Goal: Transaction & Acquisition: Obtain resource

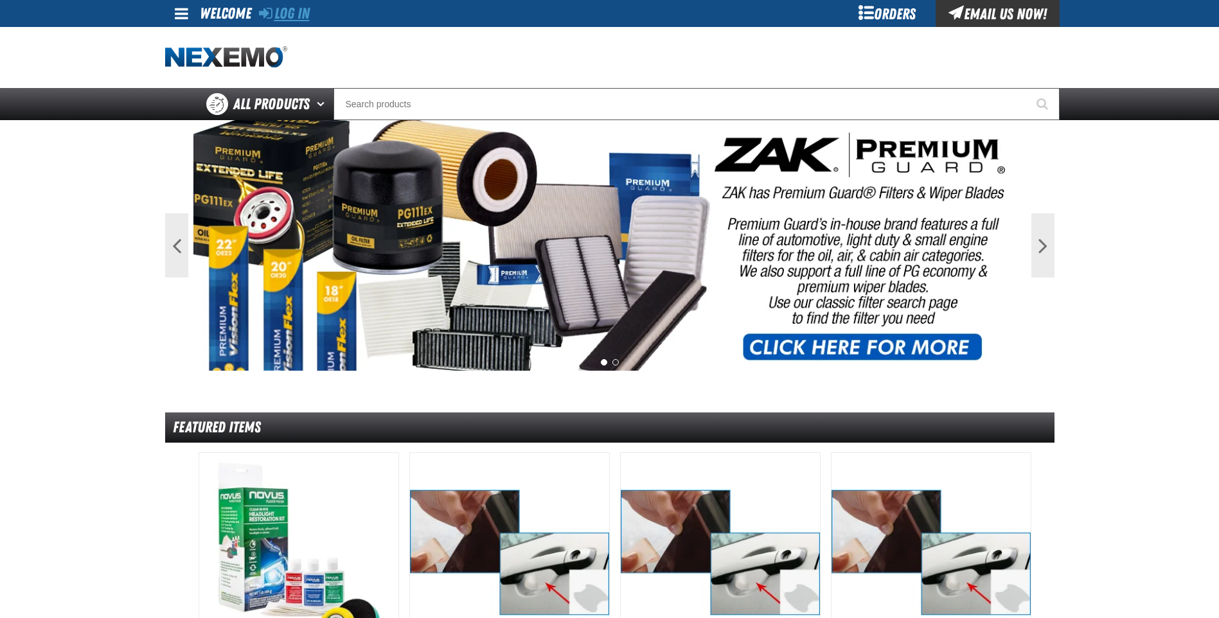
click at [289, 7] on link "Log In" at bounding box center [284, 13] width 51 height 18
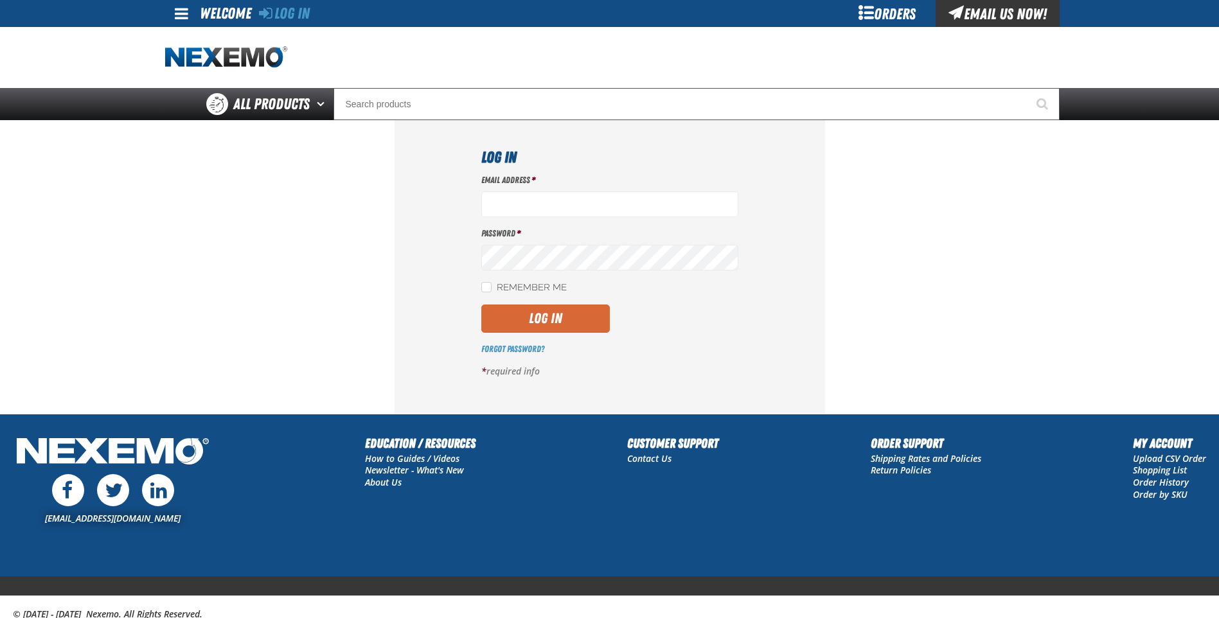
type input "miguel_martinez@vivaautogroup.com"
click at [534, 311] on button "Log In" at bounding box center [545, 319] width 129 height 28
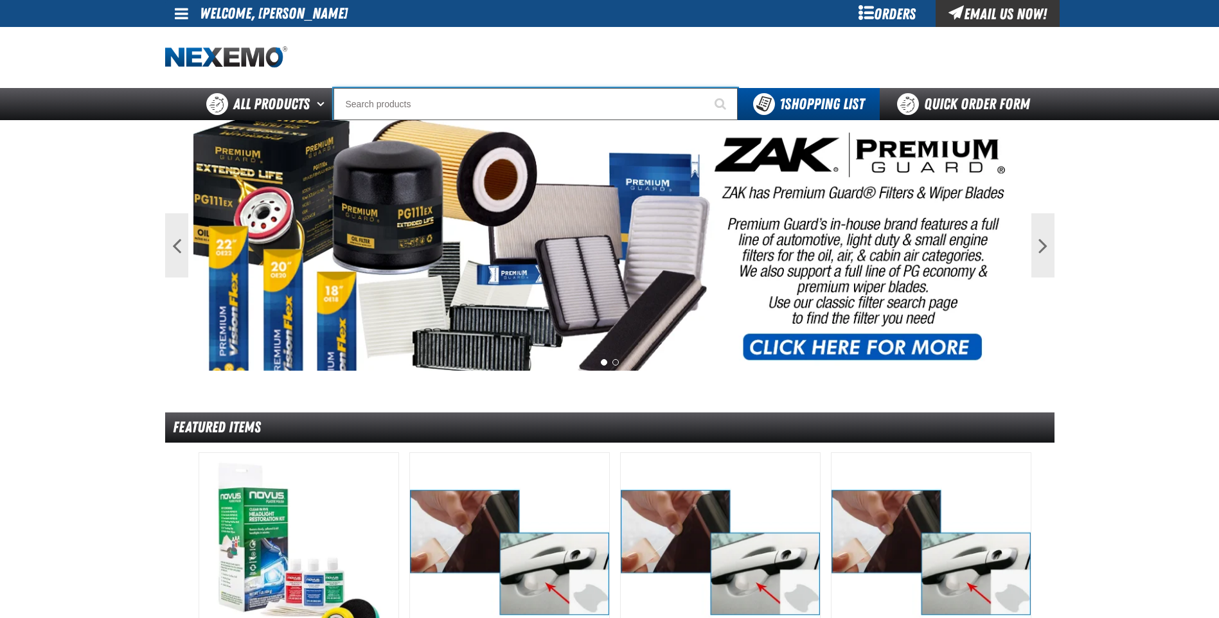
click at [380, 108] on input "Search" at bounding box center [535, 104] width 404 height 32
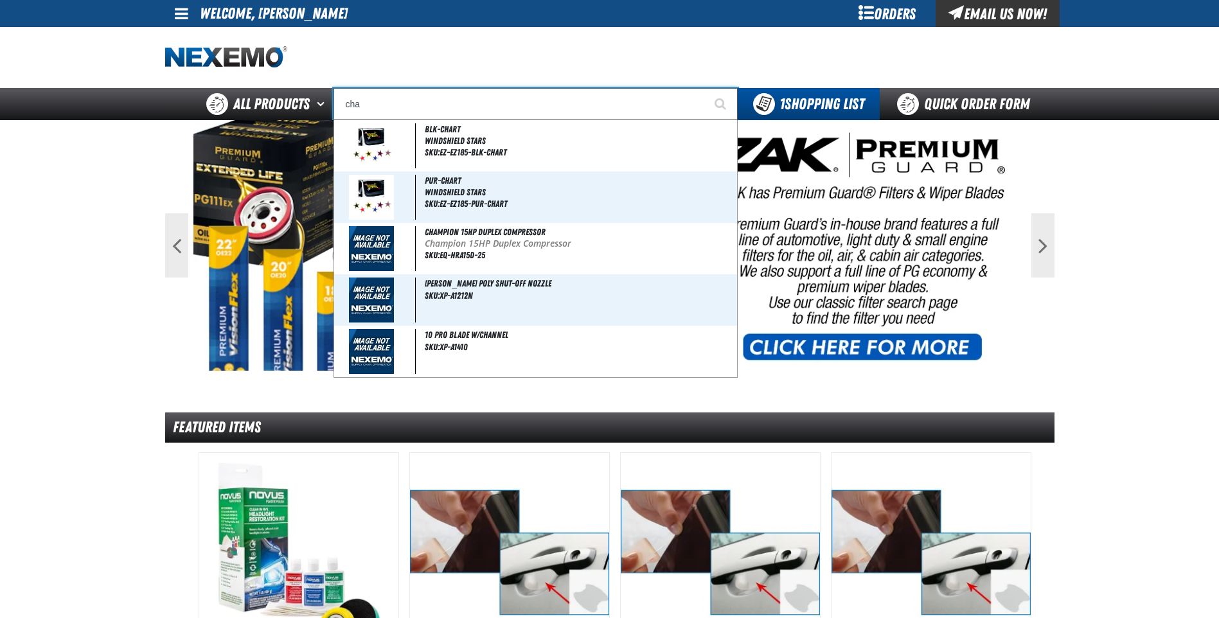
type input "cham"
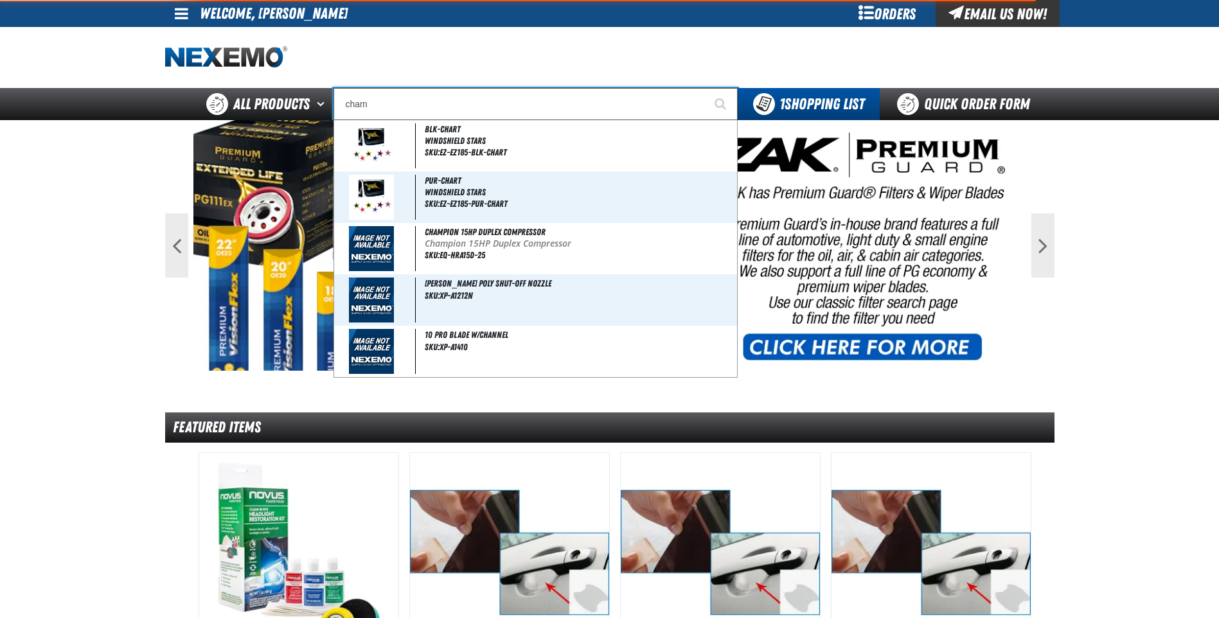
type input "champion 15HP Duplex Compressor"
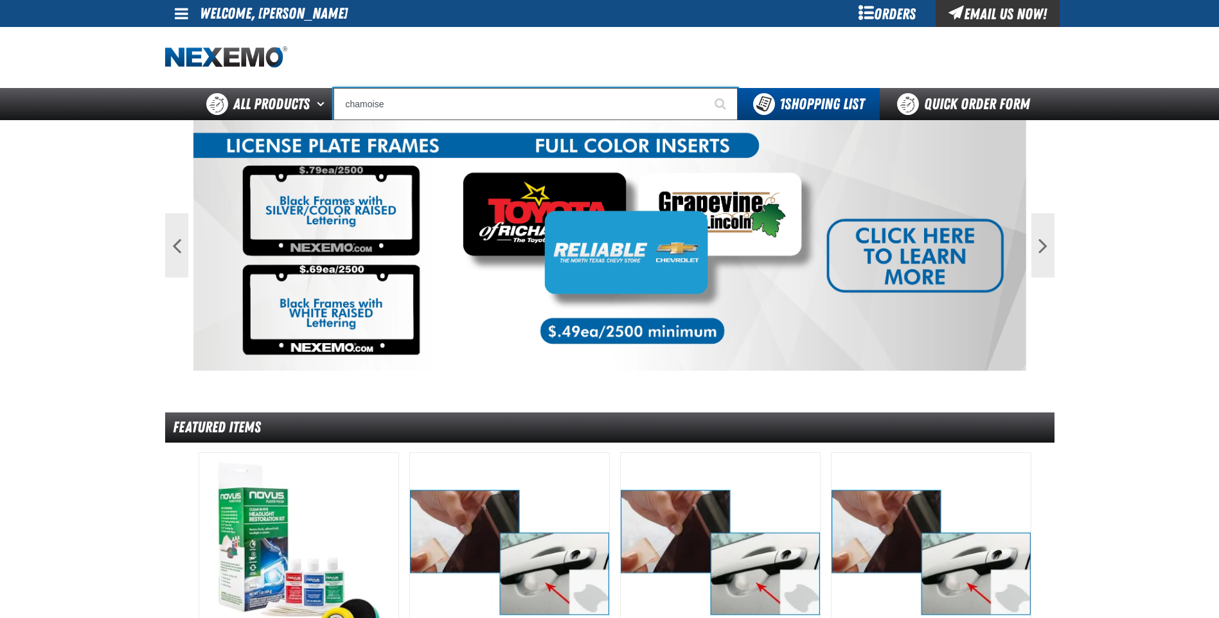
type input "chamoise"
click at [706, 88] on button "Start Searching" at bounding box center [722, 104] width 32 height 32
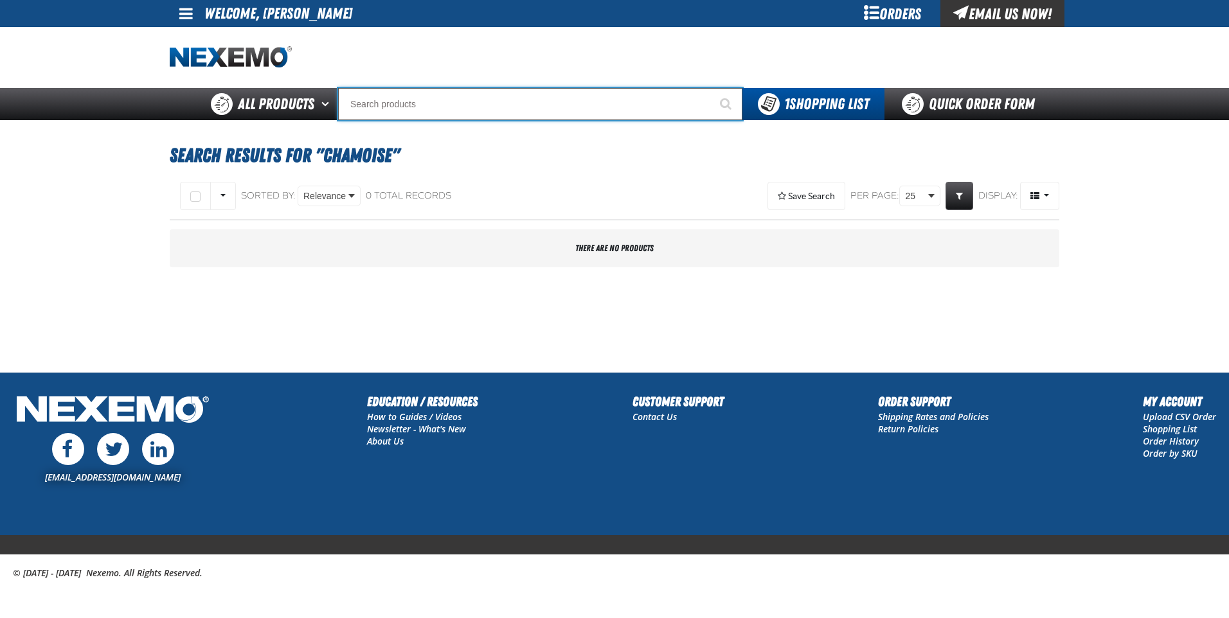
click at [441, 102] on input "Search" at bounding box center [540, 104] width 404 height 32
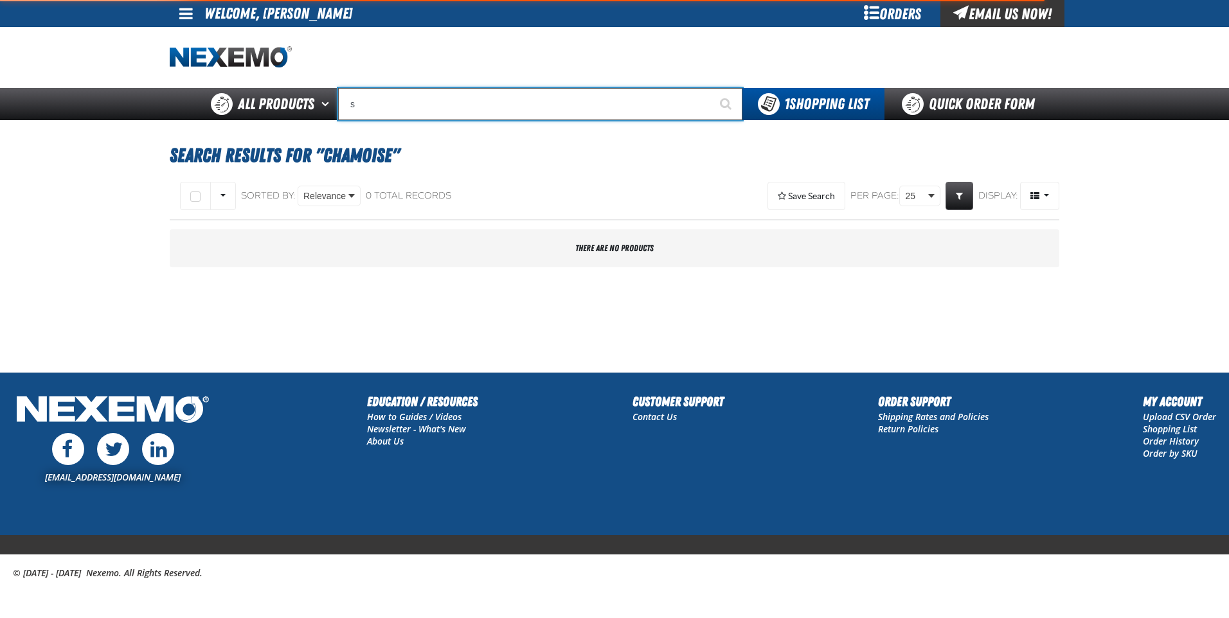
type input "sh"
type input "shARP"
type input "sha"
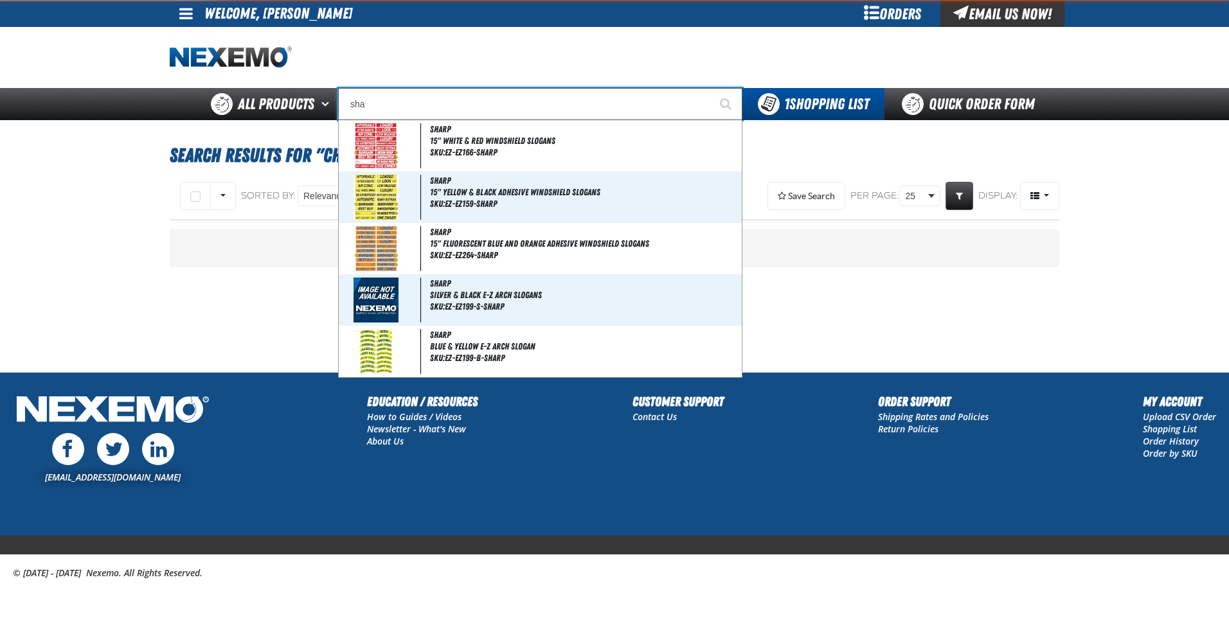
type input "shaRP"
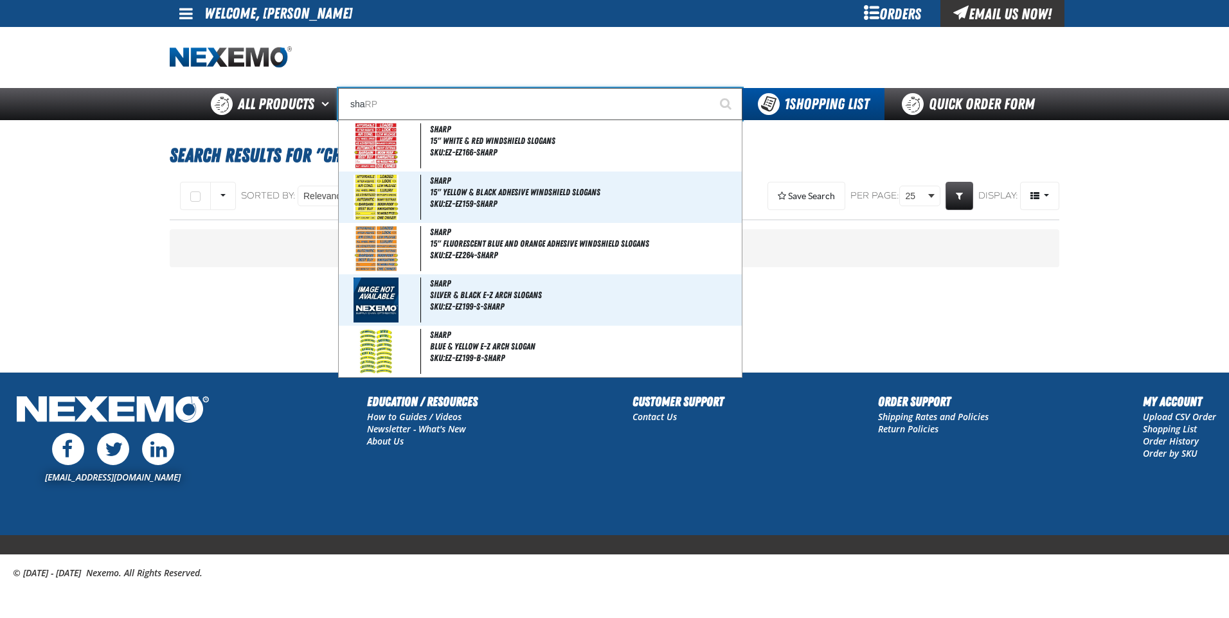
type input "sh"
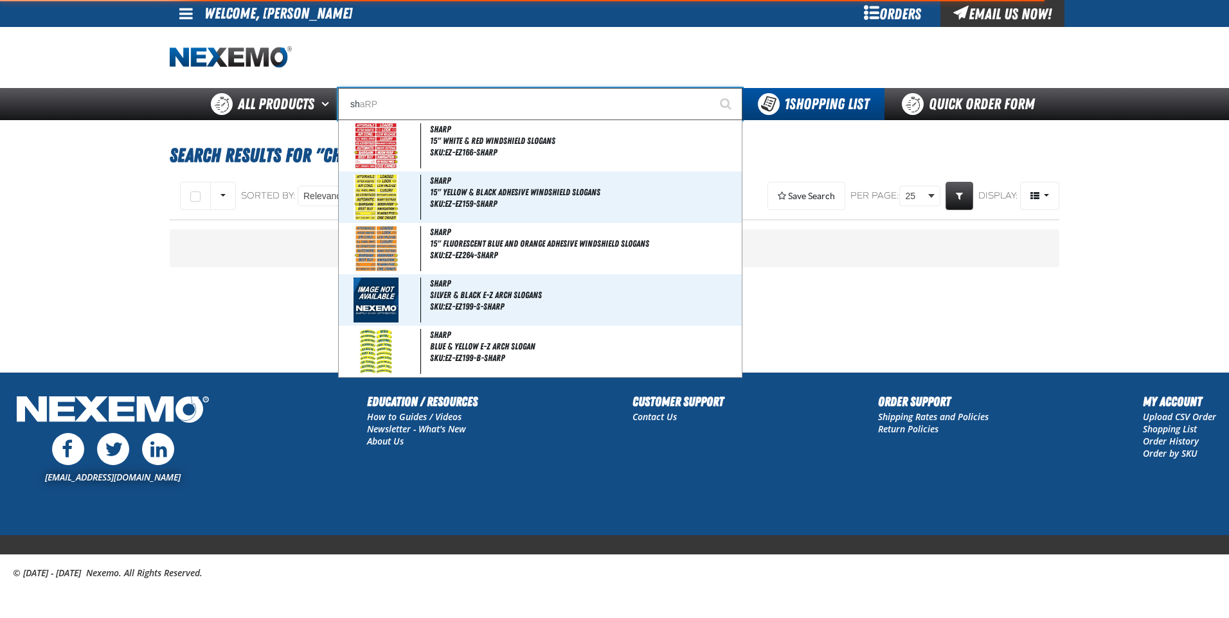
type input "shARP"
type input "s"
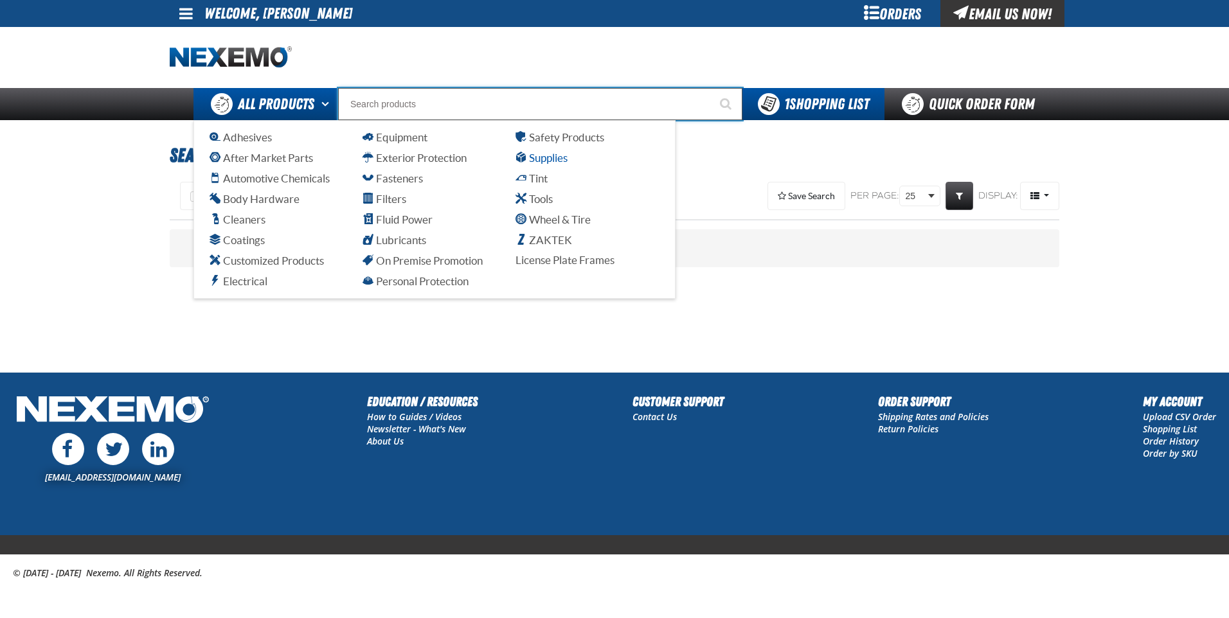
click at [555, 156] on span "Supplies" at bounding box center [541, 158] width 52 height 12
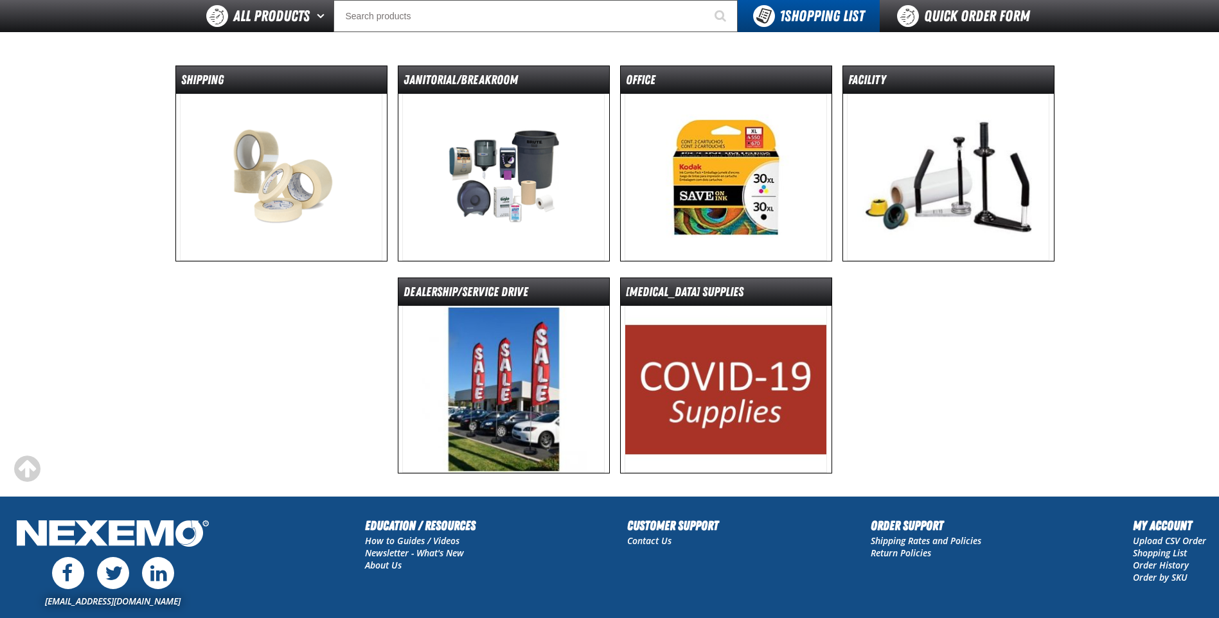
scroll to position [64, 0]
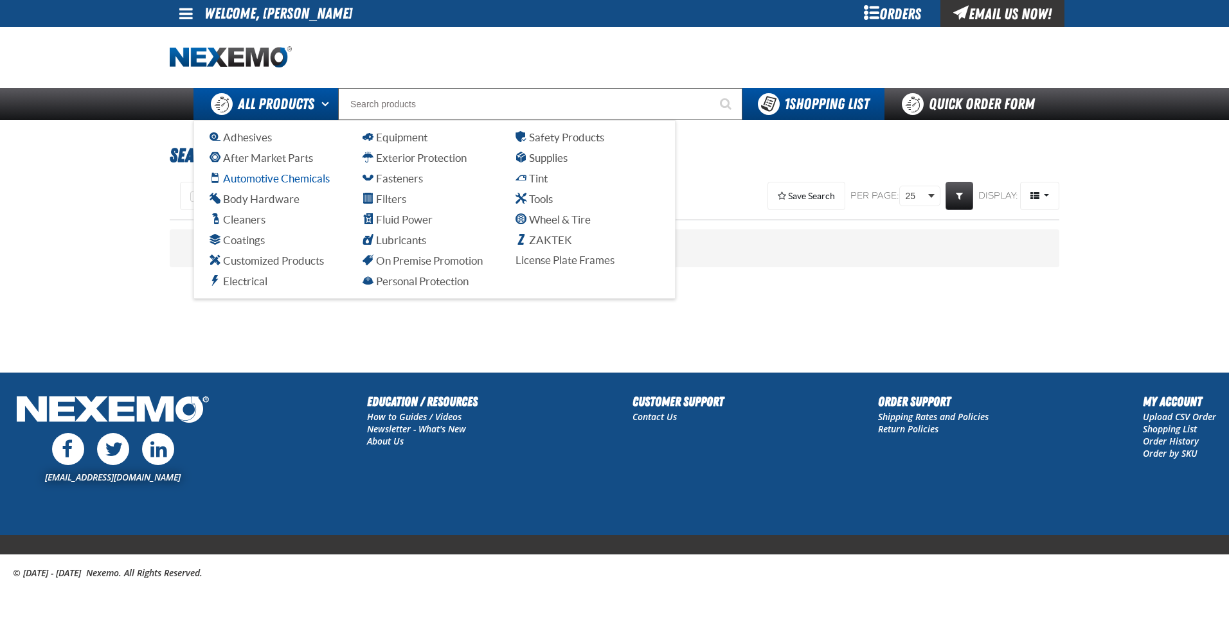
click at [271, 174] on span "Automotive Chemicals" at bounding box center [269, 178] width 120 height 12
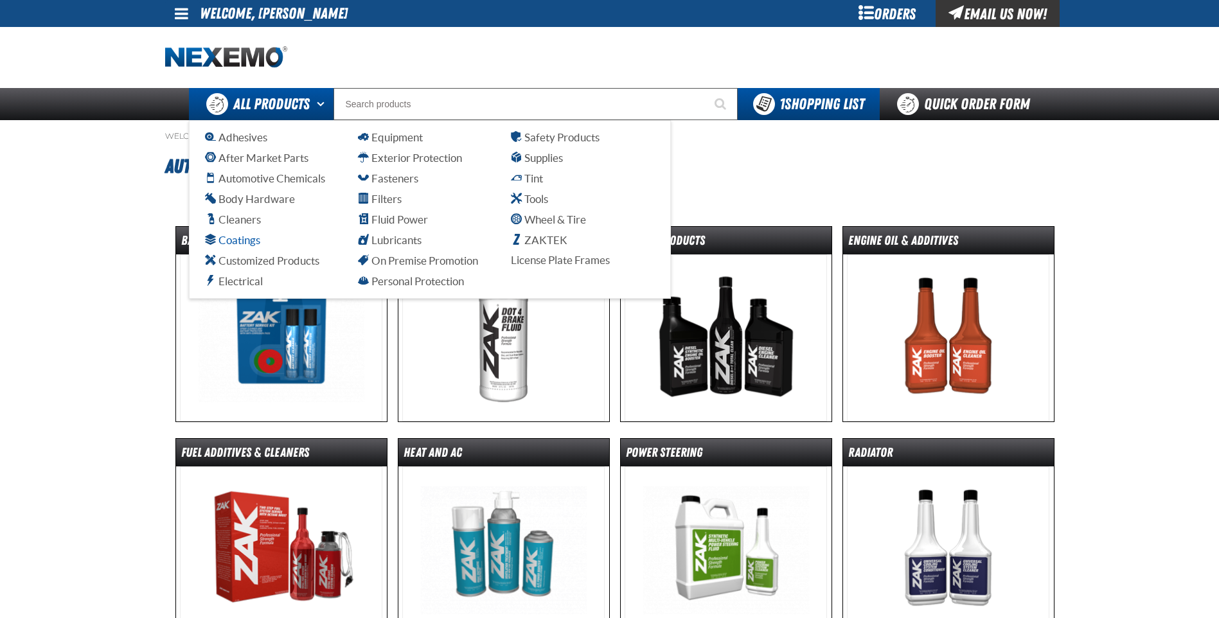
click at [221, 238] on span "Coatings" at bounding box center [232, 240] width 55 height 12
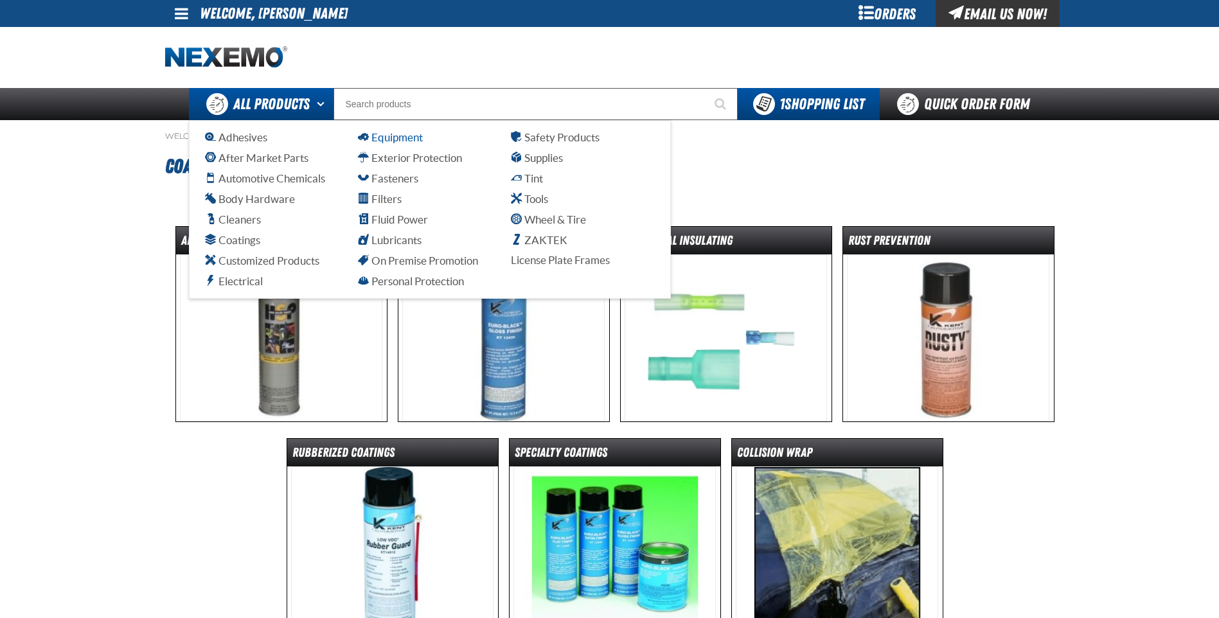
click at [415, 136] on span "Equipment" at bounding box center [390, 137] width 65 height 12
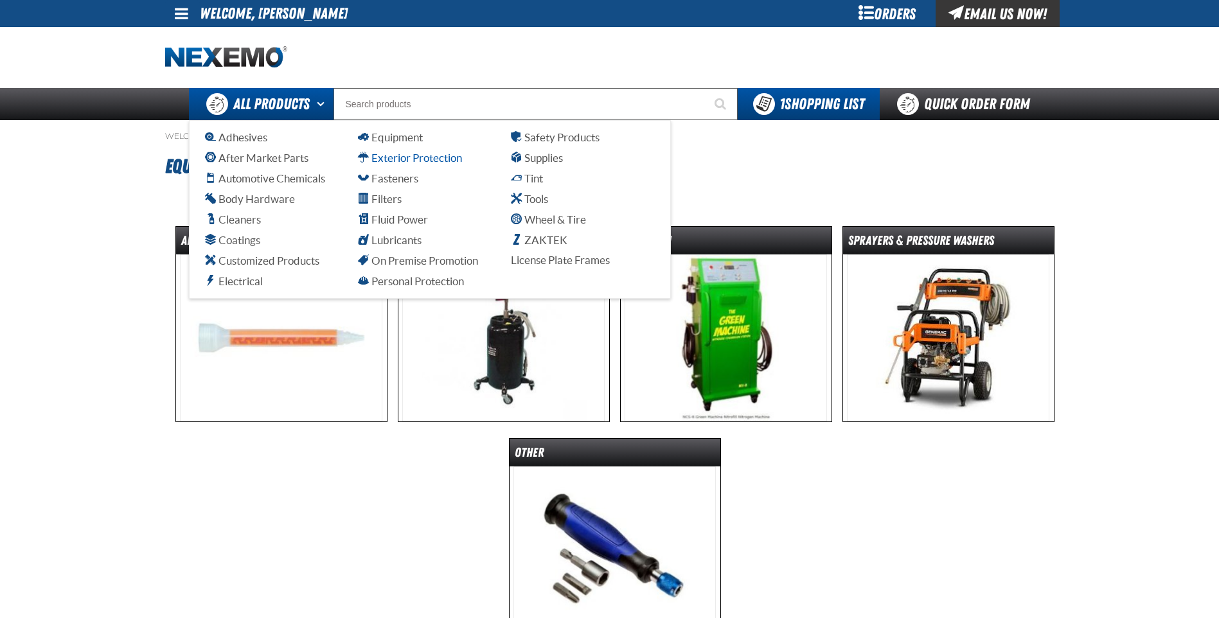
click at [438, 160] on span "Exterior Protection" at bounding box center [410, 158] width 104 height 12
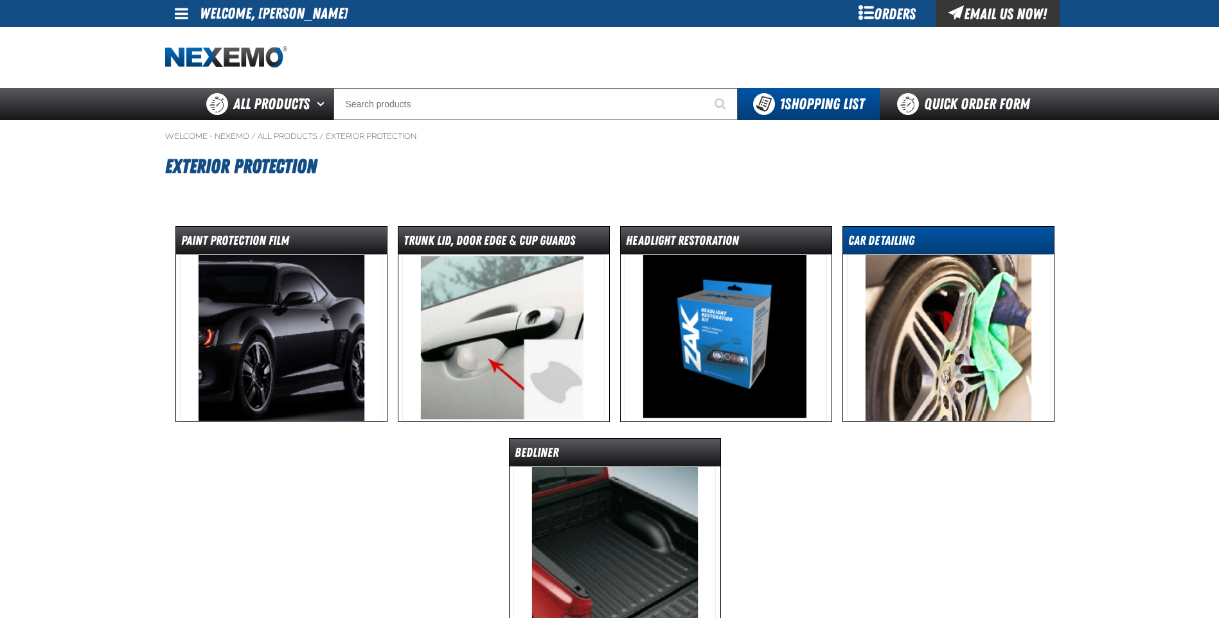
click at [900, 246] on dt "Car Detailing" at bounding box center [948, 243] width 211 height 22
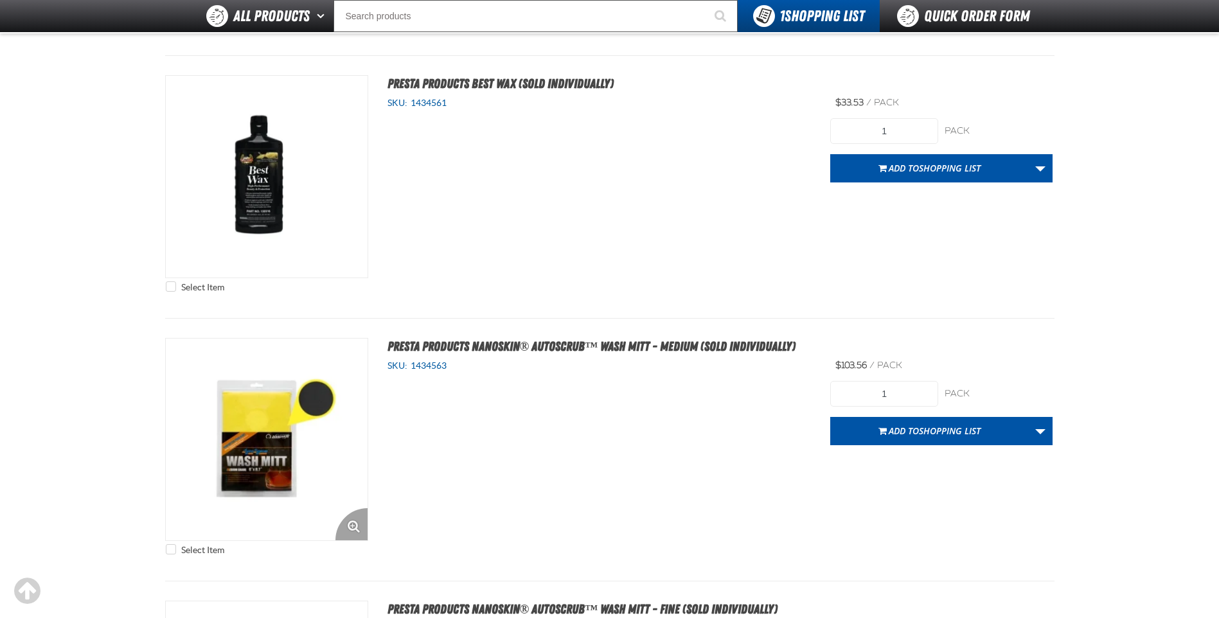
scroll to position [662, 0]
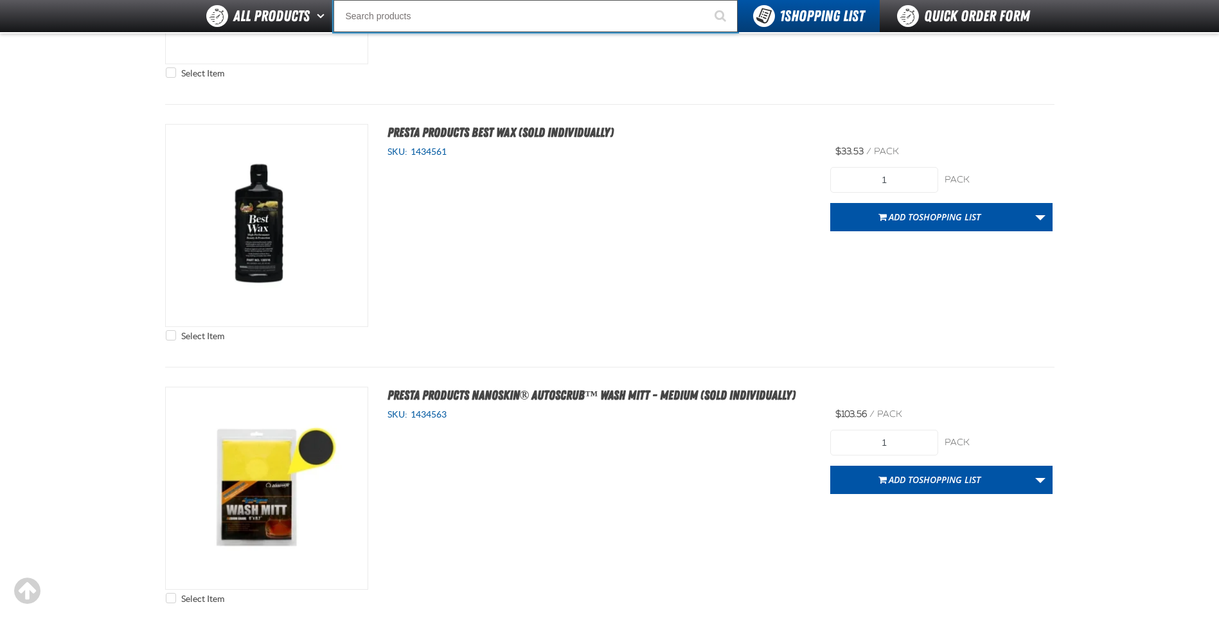
click at [394, 19] on input "Search" at bounding box center [535, 16] width 404 height 32
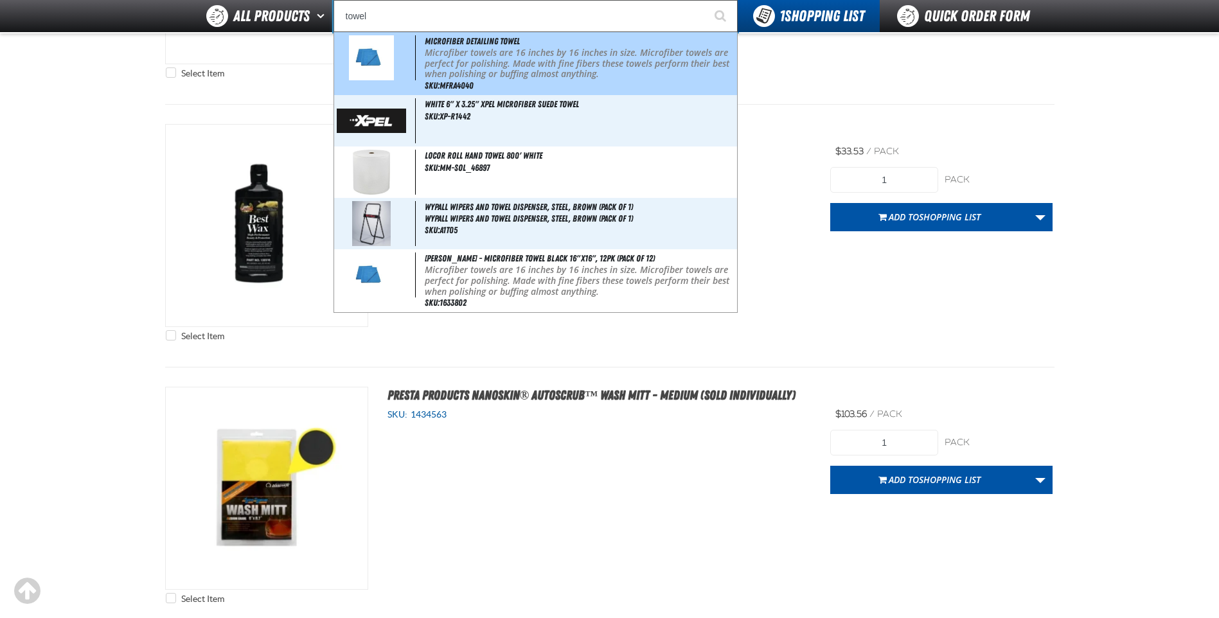
type input "Microfiber Detailing Towel"
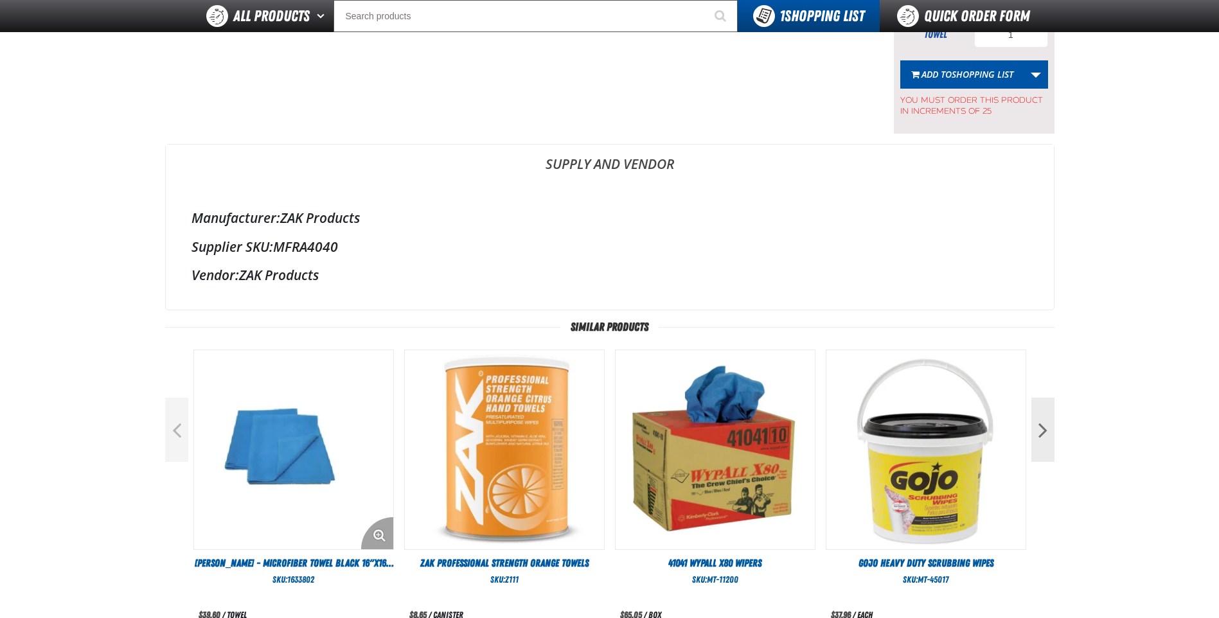
scroll to position [332, 0]
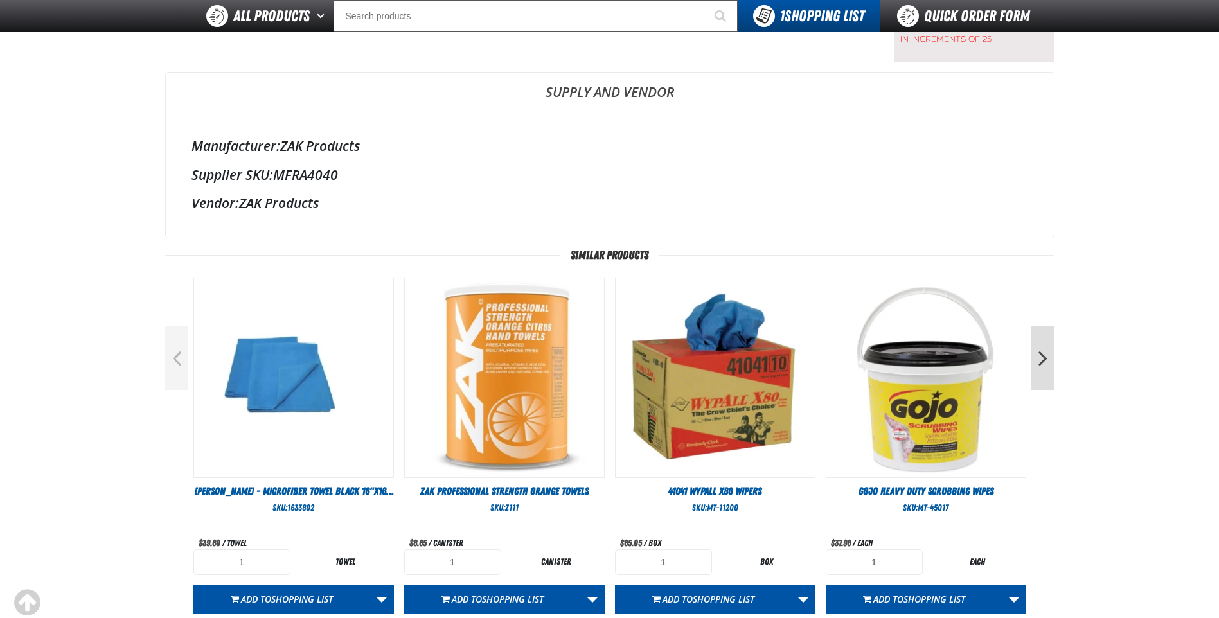
click at [1042, 359] on button "Next" at bounding box center [1042, 358] width 23 height 64
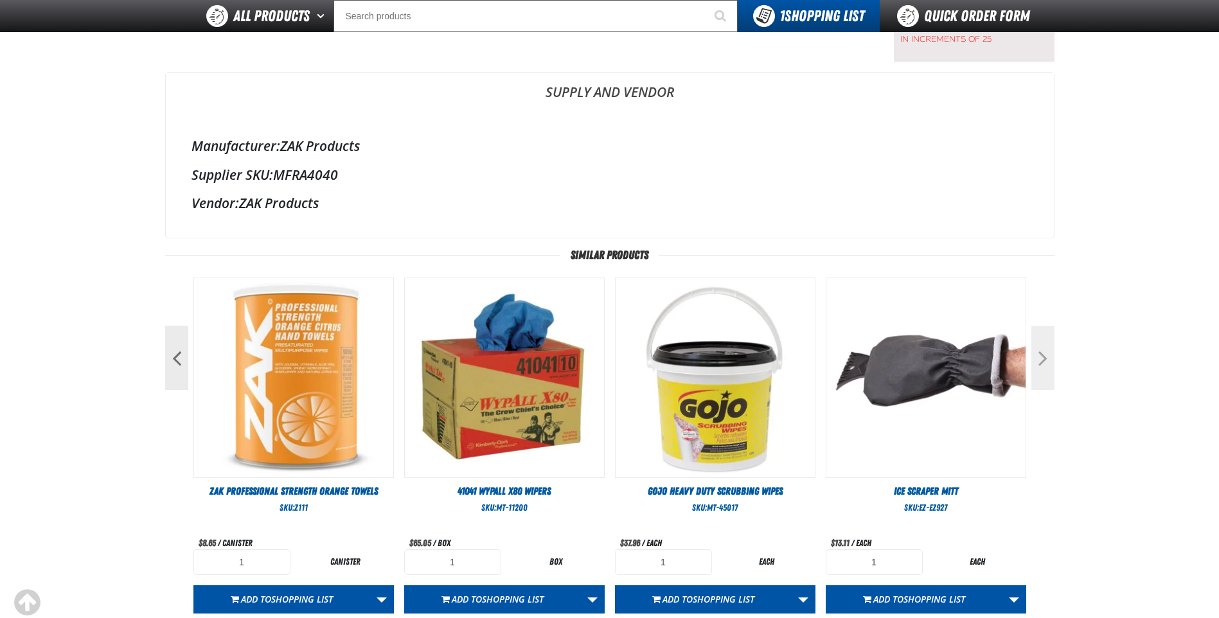
click at [1042, 359] on button "Next" at bounding box center [1042, 358] width 23 height 64
click at [458, 15] on input "Search" at bounding box center [535, 16] width 404 height 32
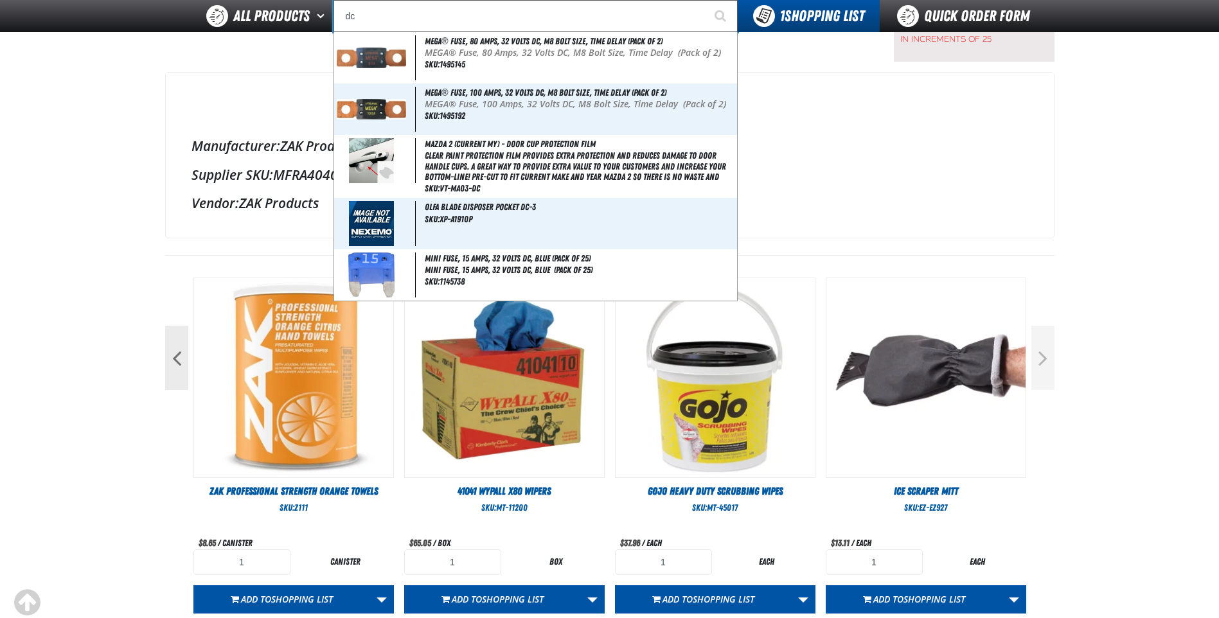
type input "d"
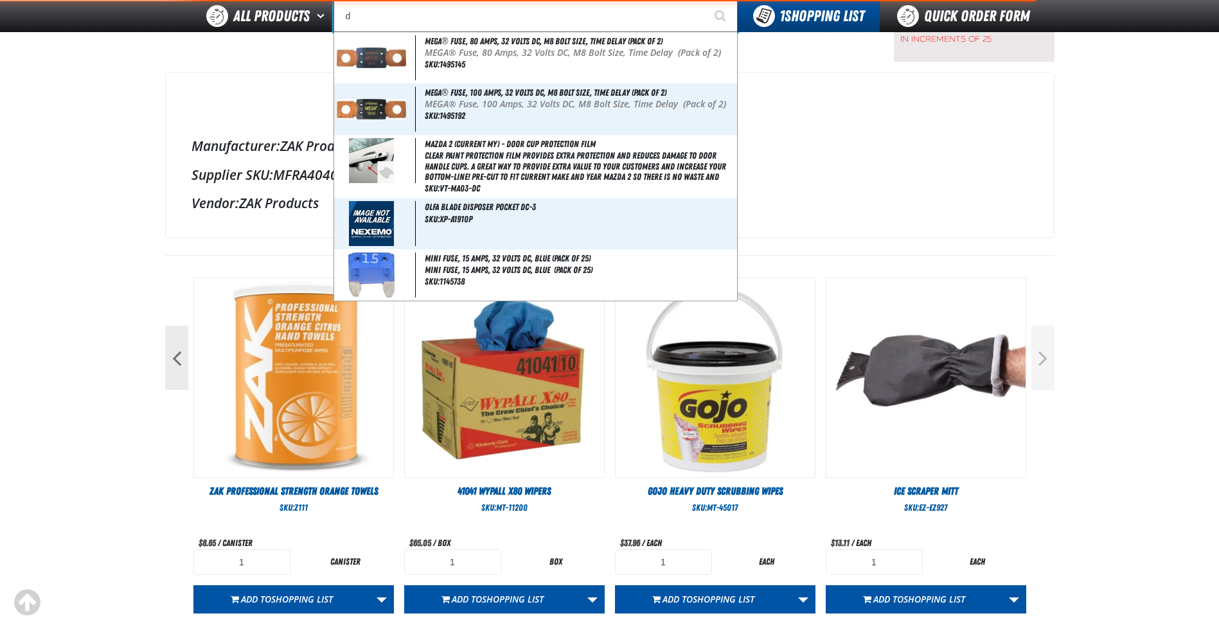
type input "d Alkaline Battery 1.5 Volt (ph)"
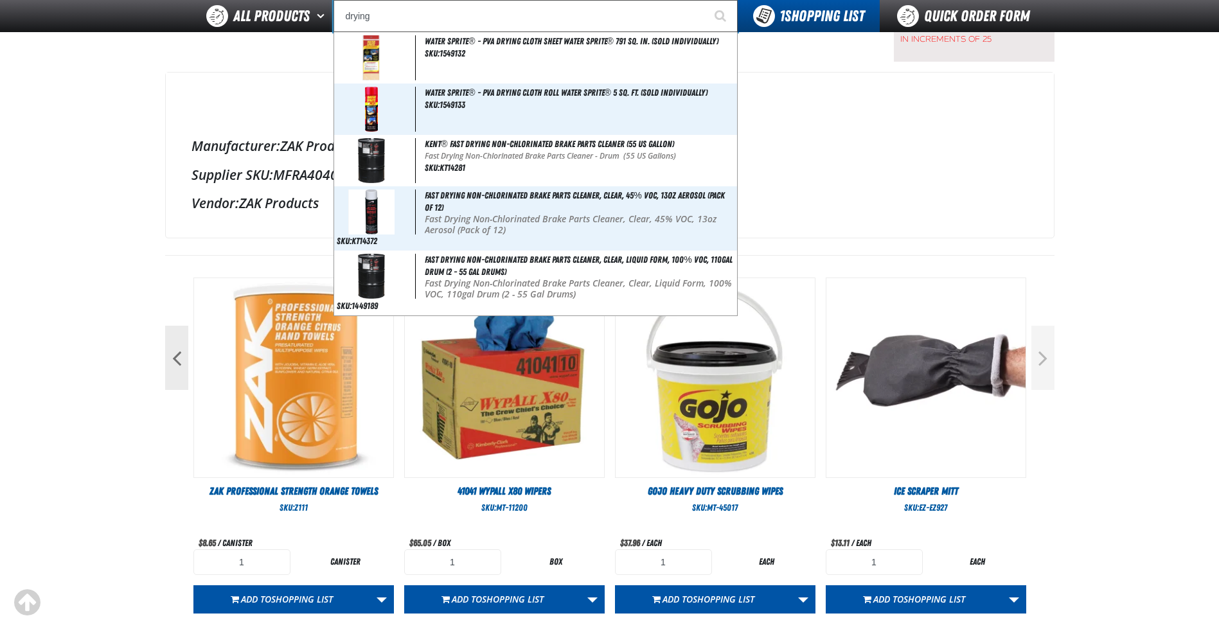
type input "drying"
click at [706, 0] on button "Start Searching" at bounding box center [722, 16] width 32 height 32
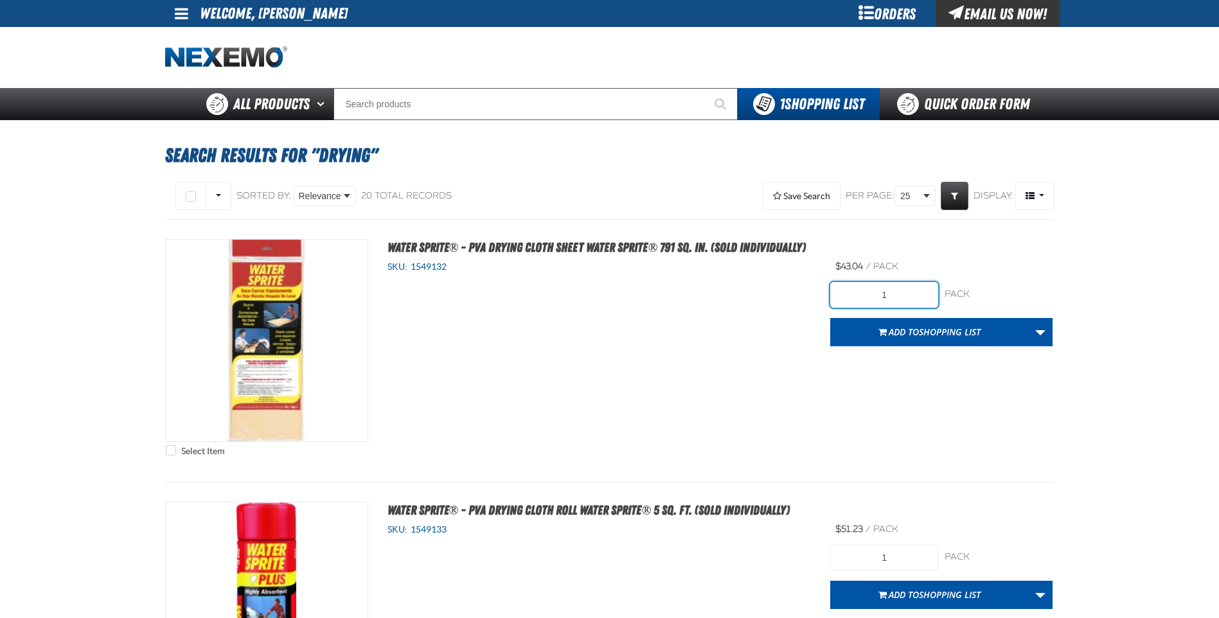
drag, startPoint x: 901, startPoint y: 292, endPoint x: 842, endPoint y: 294, distance: 59.1
click at [842, 294] on input "1" at bounding box center [884, 295] width 108 height 26
type input "4"
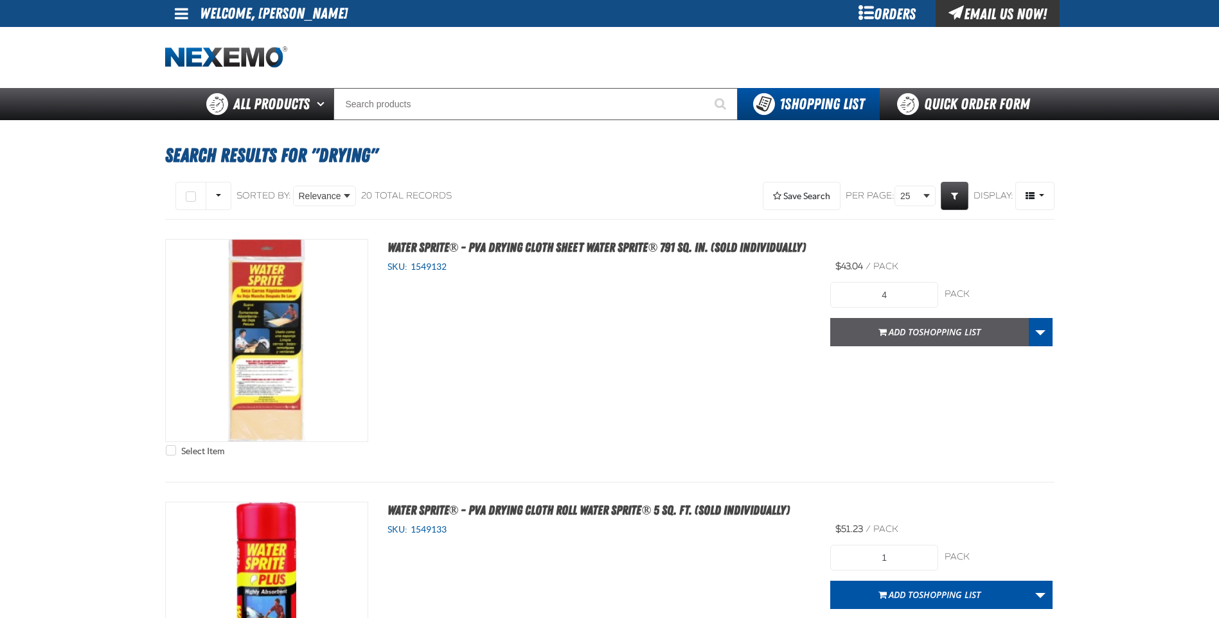
click at [919, 329] on span "Shopping List" at bounding box center [950, 332] width 62 height 12
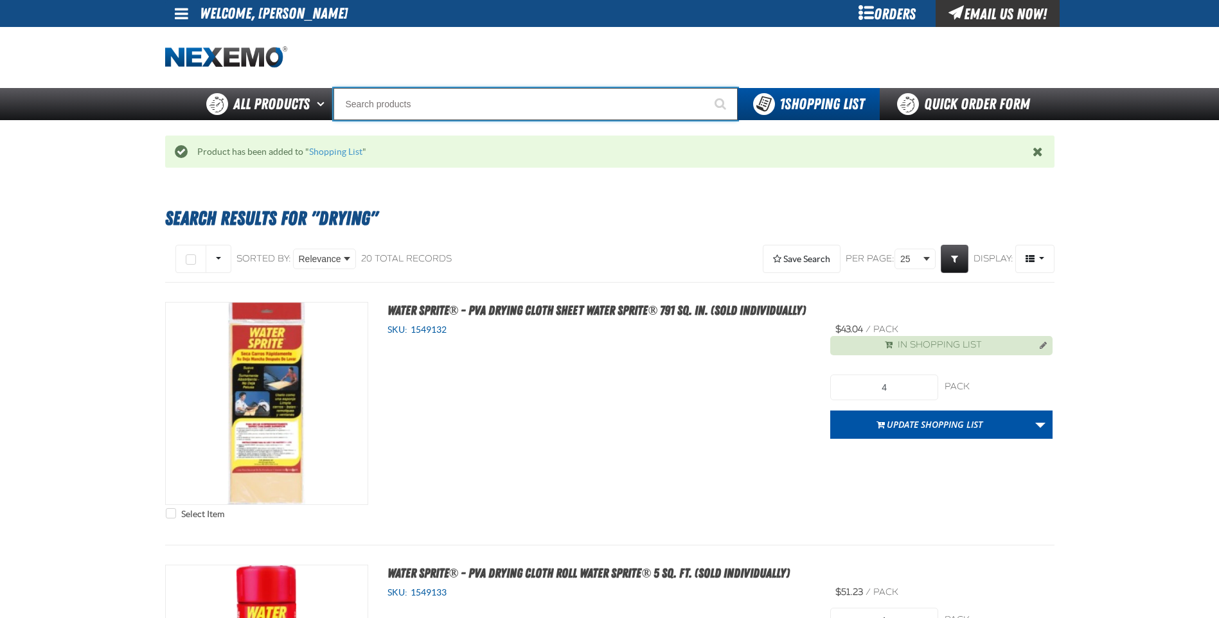
click at [395, 107] on input "Search" at bounding box center [535, 104] width 404 height 32
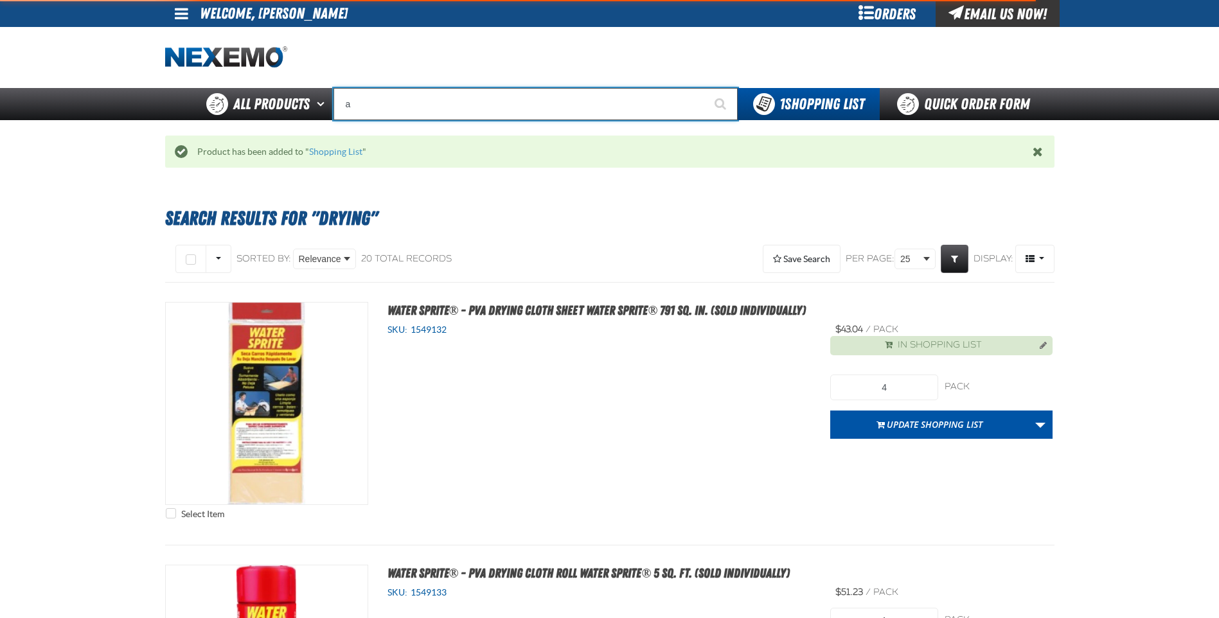
type input "ai"
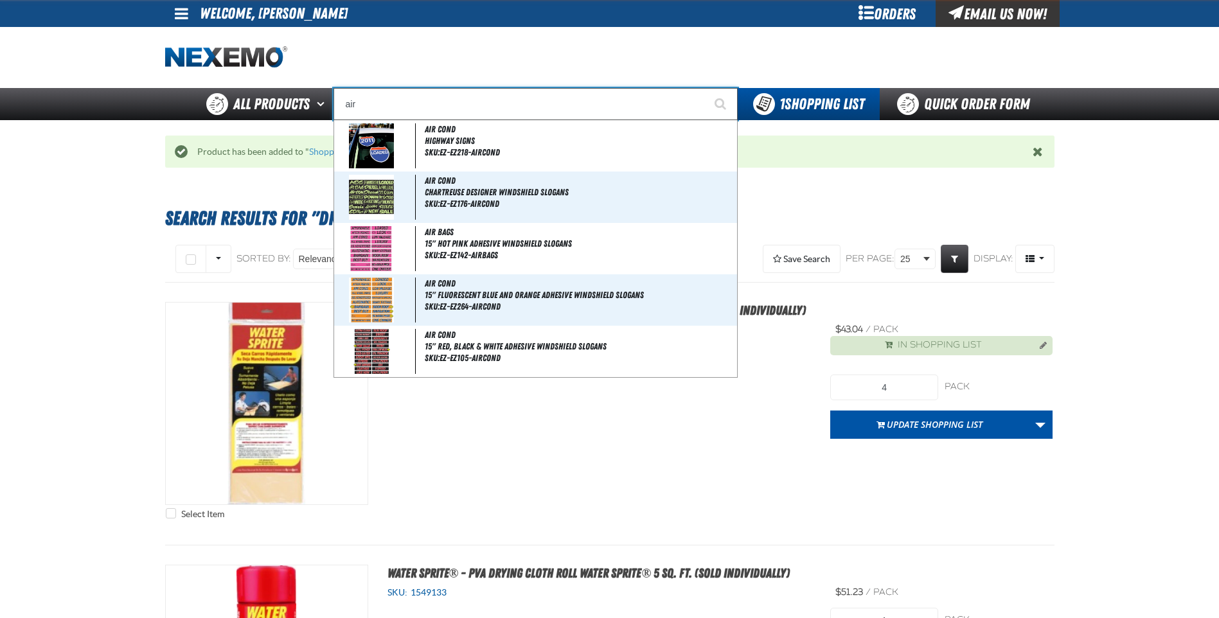
type input "air"
type input "air COND"
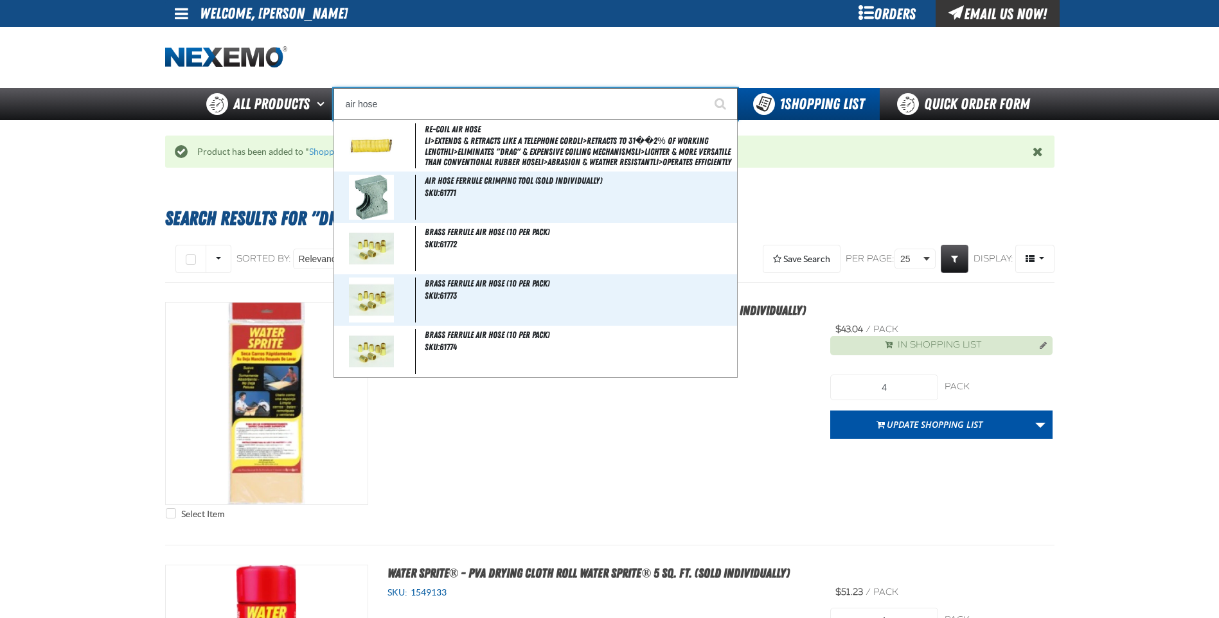
type input "air hose"
click at [706, 88] on button "Start Searching" at bounding box center [722, 104] width 32 height 32
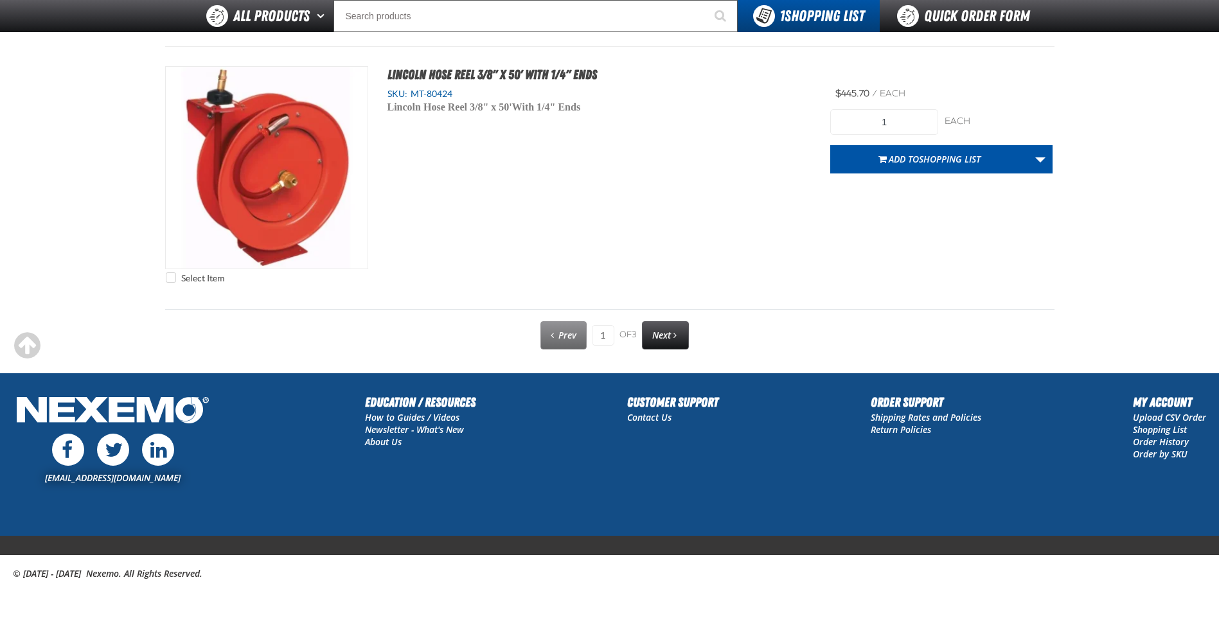
scroll to position [6558, 0]
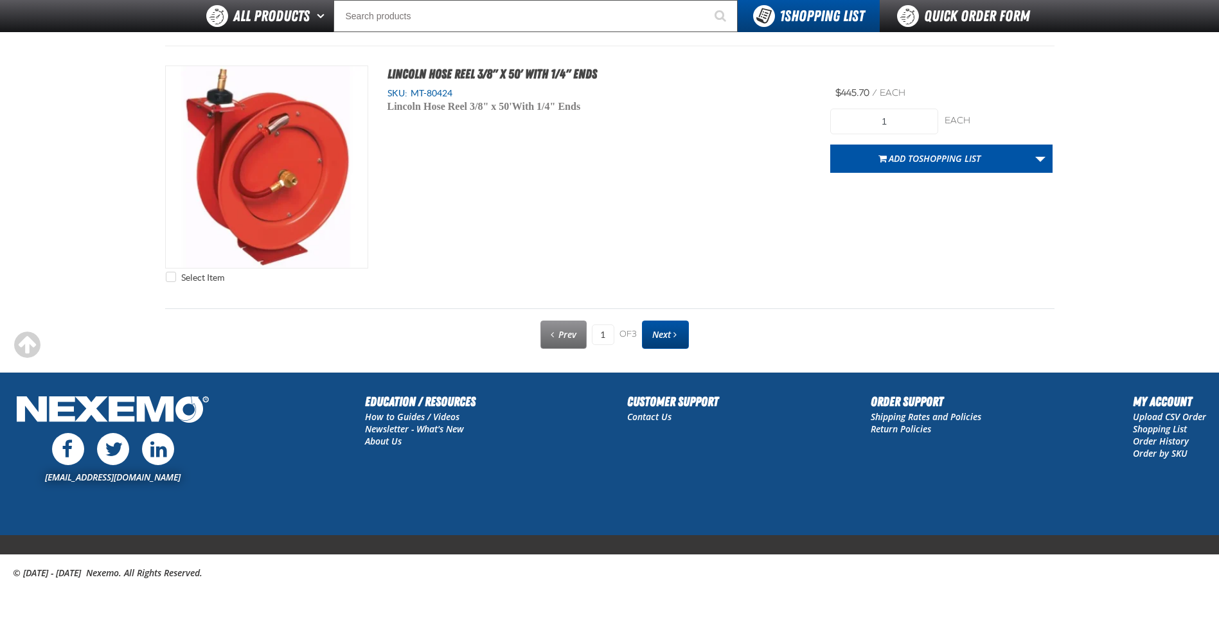
click at [657, 327] on link "Next" at bounding box center [665, 335] width 47 height 28
type input "2"
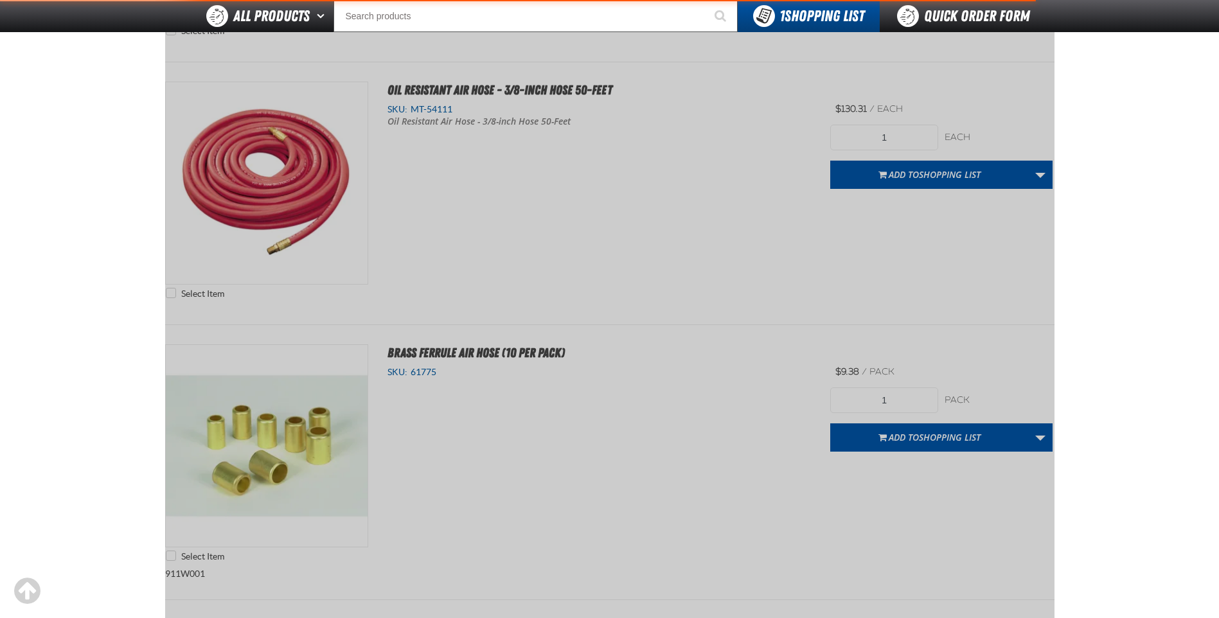
scroll to position [179, 0]
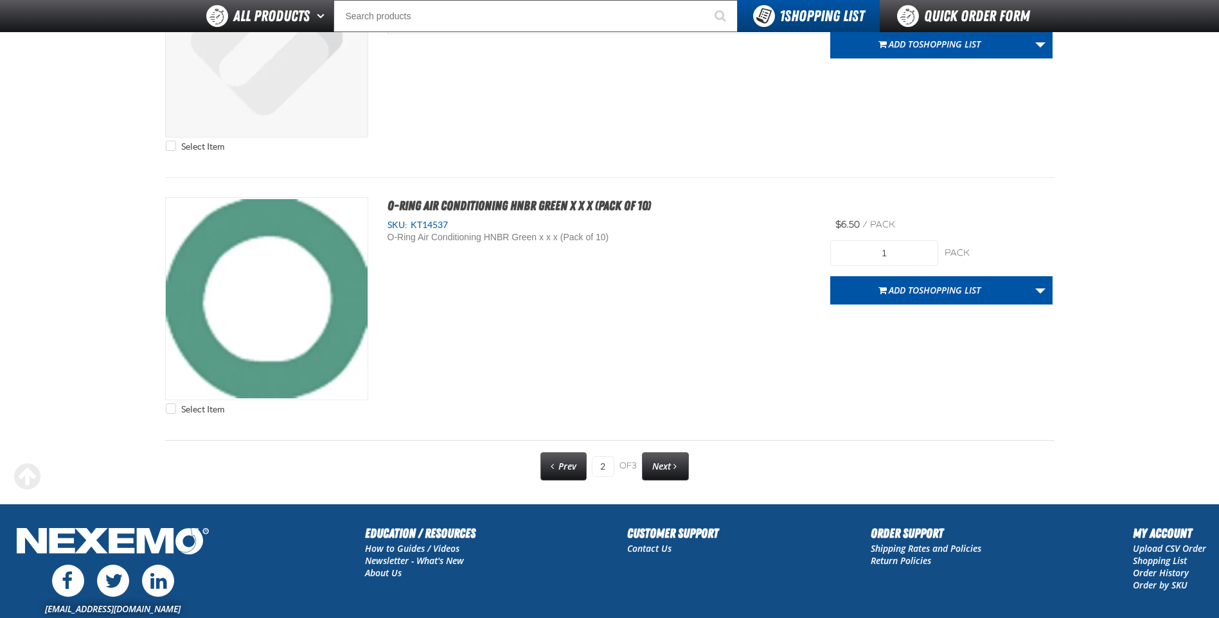
scroll to position [6534, 0]
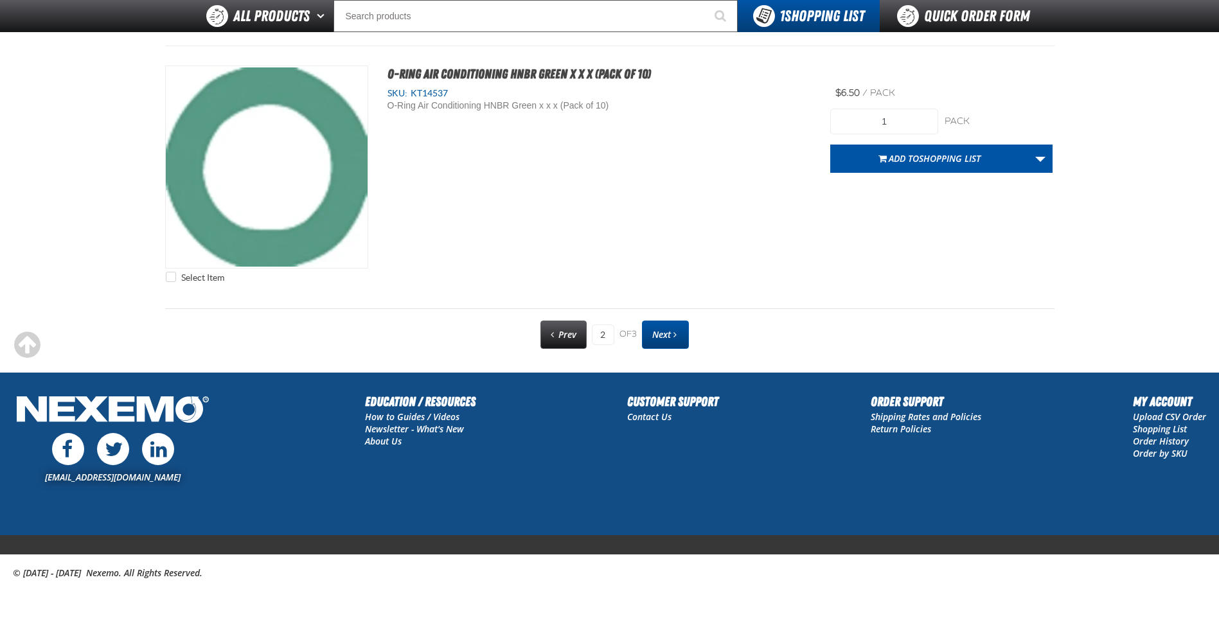
click at [659, 324] on link "Next" at bounding box center [665, 335] width 47 height 28
type input "3"
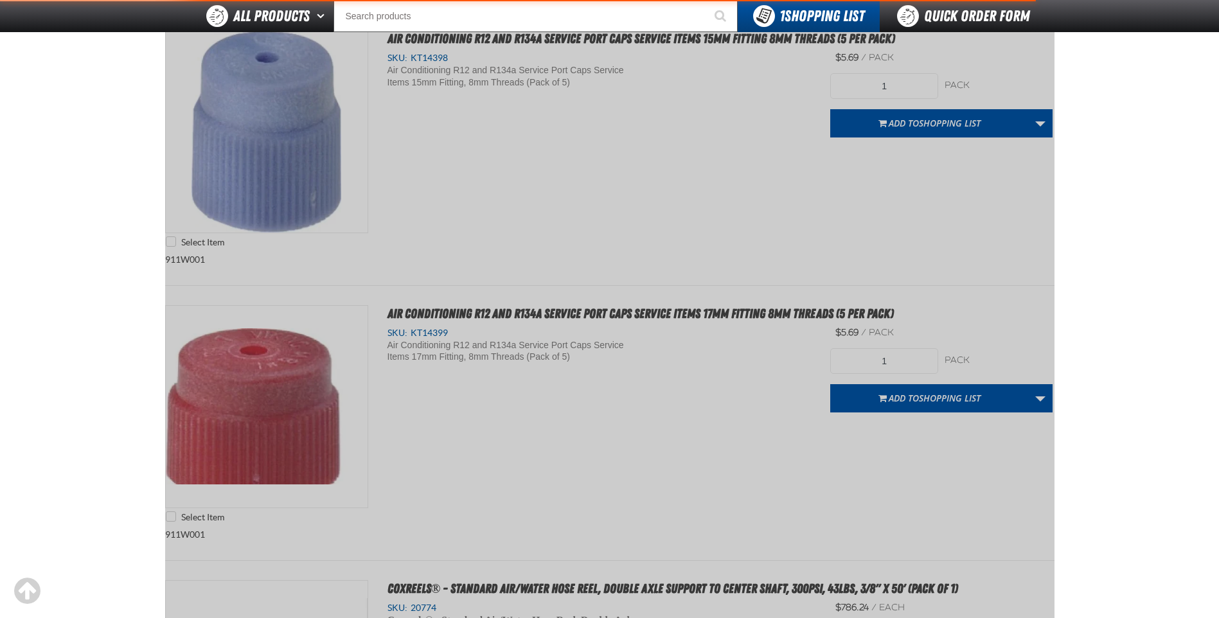
scroll to position [179, 0]
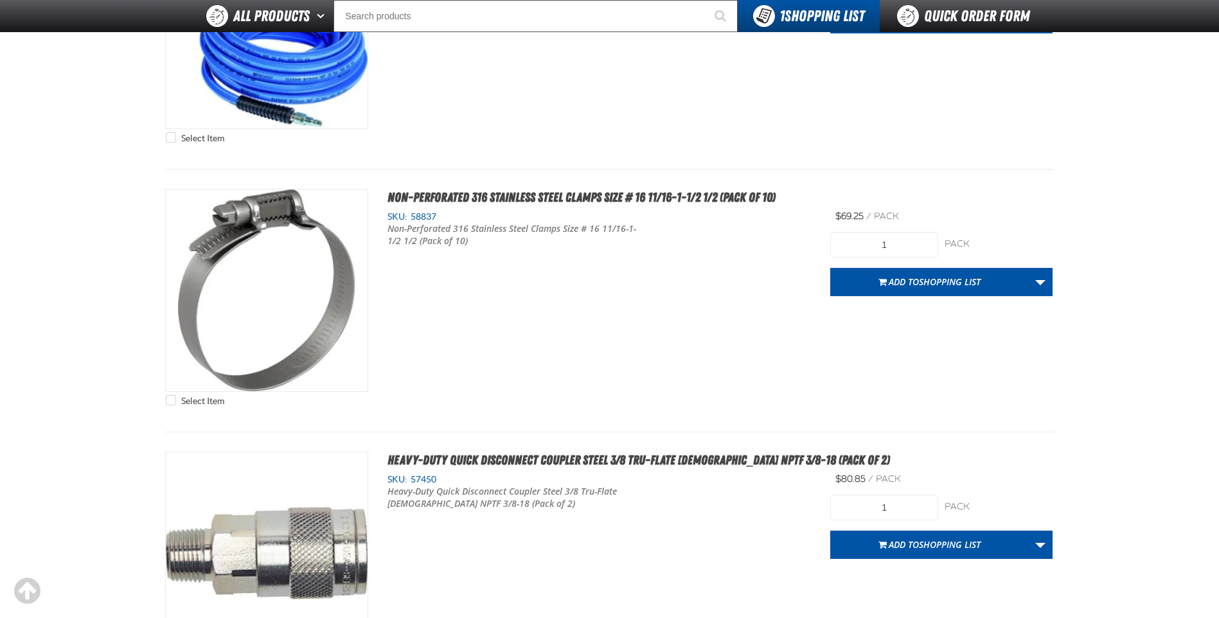
scroll to position [2185, 0]
